Goal: Transaction & Acquisition: Purchase product/service

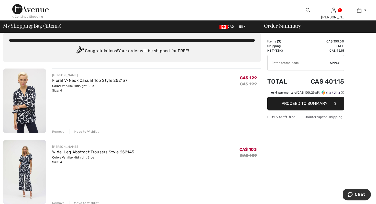
scroll to position [19, 0]
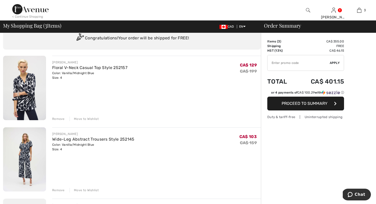
click at [30, 165] on img at bounding box center [24, 160] width 43 height 65
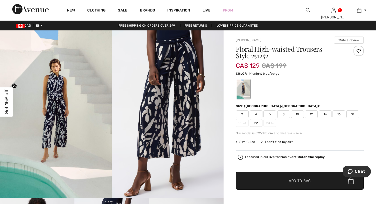
click at [245, 92] on div at bounding box center [243, 89] width 13 height 19
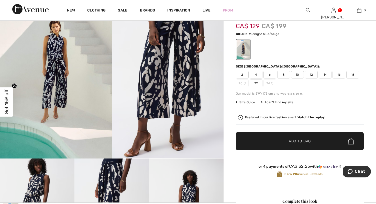
scroll to position [29, 0]
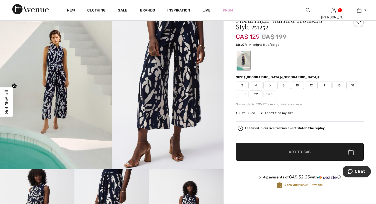
click at [257, 84] on span "4" at bounding box center [256, 86] width 13 height 8
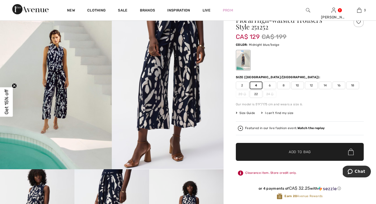
click at [305, 153] on span "Add to Bag" at bounding box center [300, 152] width 22 height 5
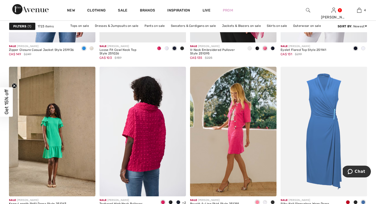
scroll to position [2243, 0]
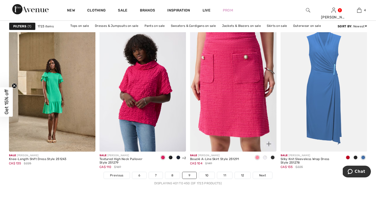
click at [260, 118] on img at bounding box center [233, 87] width 87 height 130
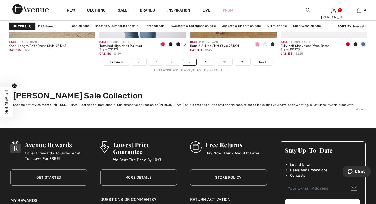
scroll to position [2344, 0]
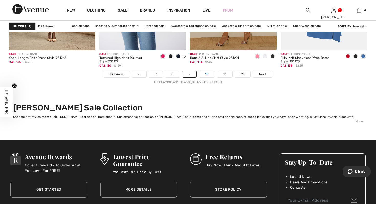
click at [206, 75] on link "10" at bounding box center [207, 74] width 16 height 7
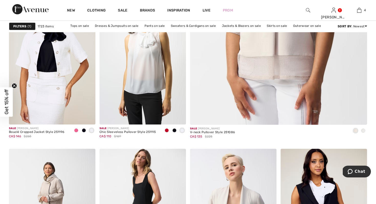
scroll to position [211, 0]
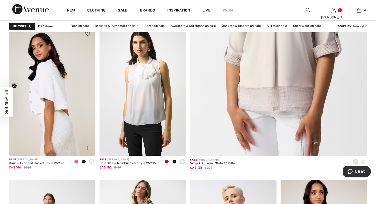
click at [62, 139] on img at bounding box center [52, 91] width 87 height 130
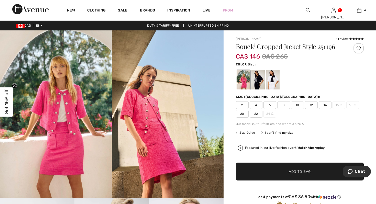
click at [257, 81] on div at bounding box center [258, 79] width 13 height 19
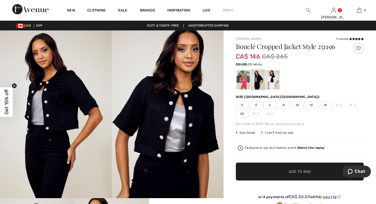
click at [273, 83] on div at bounding box center [273, 79] width 13 height 19
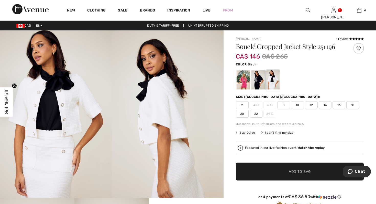
click at [258, 84] on div at bounding box center [258, 79] width 13 height 19
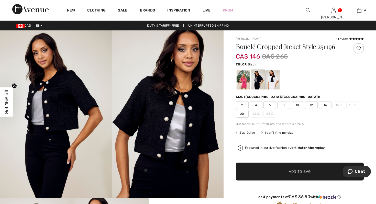
click at [258, 105] on span "4" at bounding box center [256, 105] width 13 height 8
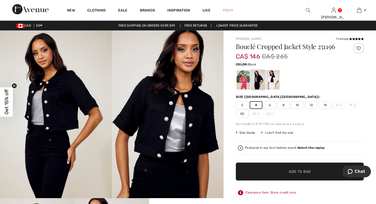
click at [290, 171] on span "Add to Bag" at bounding box center [300, 171] width 22 height 5
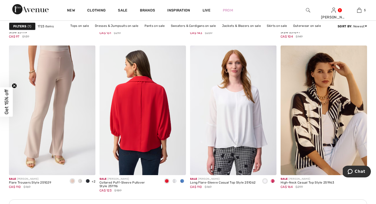
scroll to position [1026, 0]
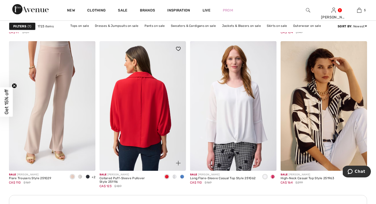
click at [163, 151] on img at bounding box center [143, 106] width 87 height 130
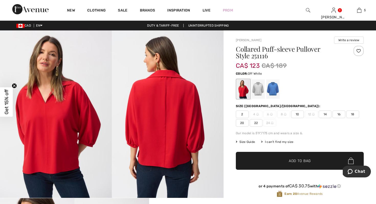
click at [258, 91] on div at bounding box center [258, 89] width 13 height 19
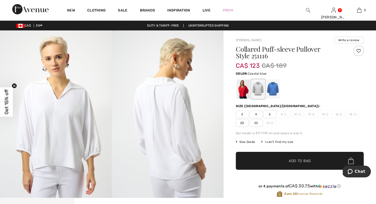
click at [273, 90] on div at bounding box center [273, 89] width 13 height 19
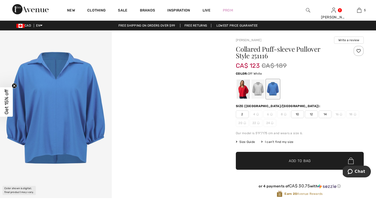
click at [262, 91] on div at bounding box center [258, 89] width 13 height 19
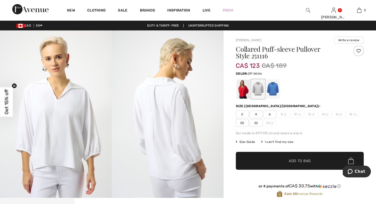
click at [256, 115] on span "4" at bounding box center [256, 115] width 13 height 8
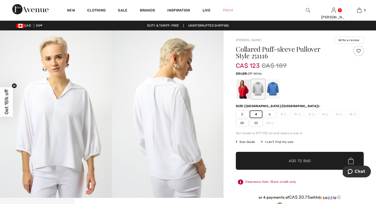
click at [269, 163] on span "✔ Added to Bag Add to Bag" at bounding box center [300, 161] width 128 height 18
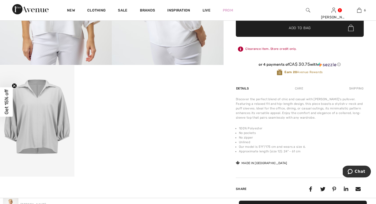
scroll to position [107, 0]
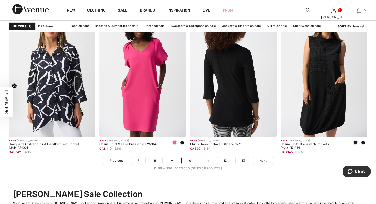
scroll to position [2270, 0]
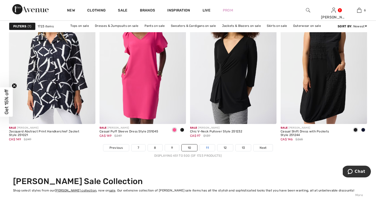
click at [210, 149] on link "11" at bounding box center [207, 148] width 15 height 7
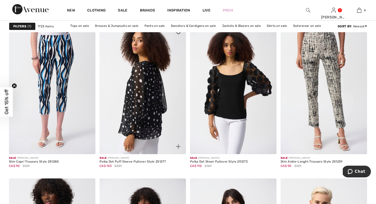
scroll to position [1590, 0]
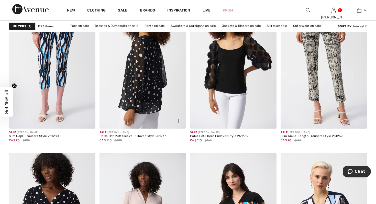
click at [154, 104] on img at bounding box center [143, 64] width 87 height 130
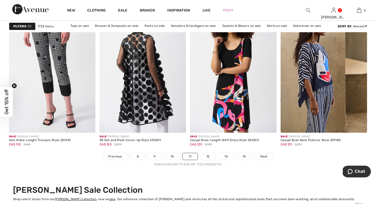
scroll to position [2270, 0]
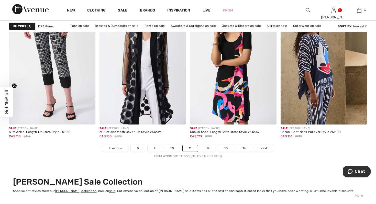
click at [209, 149] on link "12" at bounding box center [208, 148] width 16 height 7
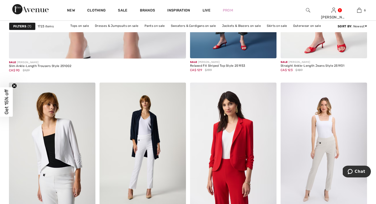
scroll to position [1526, 0]
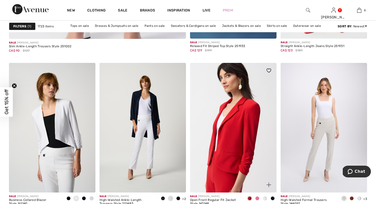
click at [234, 144] on img at bounding box center [233, 128] width 87 height 130
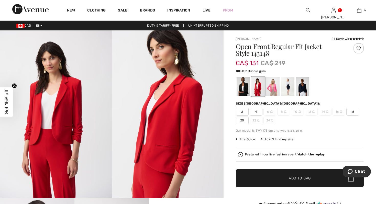
click at [276, 88] on div at bounding box center [273, 86] width 13 height 19
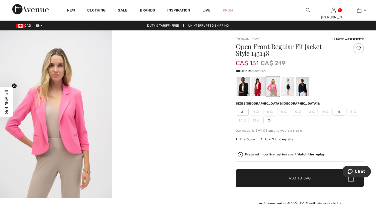
click at [256, 90] on div at bounding box center [258, 86] width 13 height 19
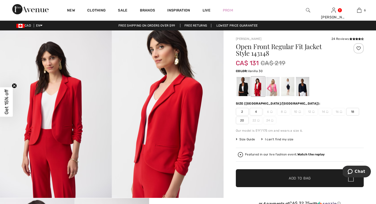
click at [287, 90] on div at bounding box center [287, 86] width 13 height 19
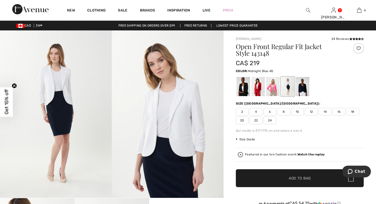
click at [304, 91] on div at bounding box center [302, 86] width 13 height 19
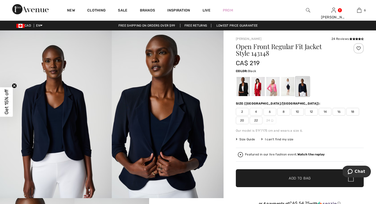
click at [240, 92] on div at bounding box center [243, 86] width 13 height 19
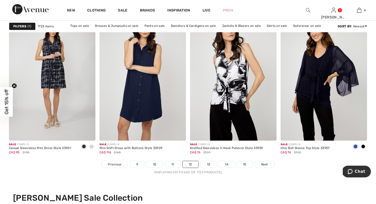
scroll to position [2255, 0]
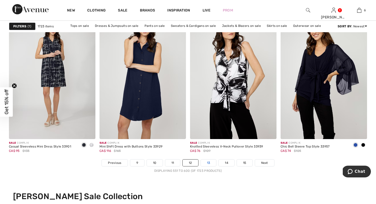
click at [209, 163] on link "13" at bounding box center [209, 163] width 16 height 7
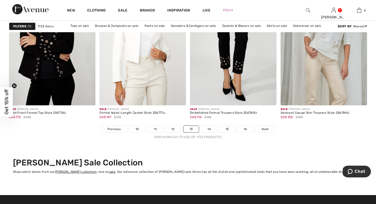
scroll to position [2305, 0]
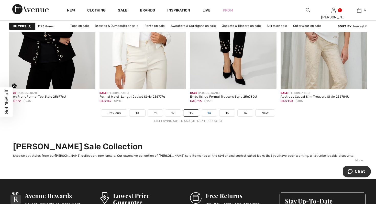
click at [207, 113] on link "14" at bounding box center [210, 113] width 16 height 7
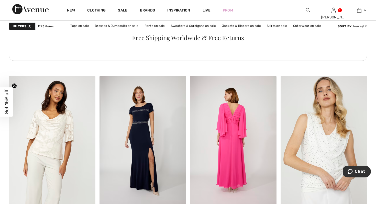
scroll to position [1901, 0]
